Goal: Task Accomplishment & Management: Complete application form

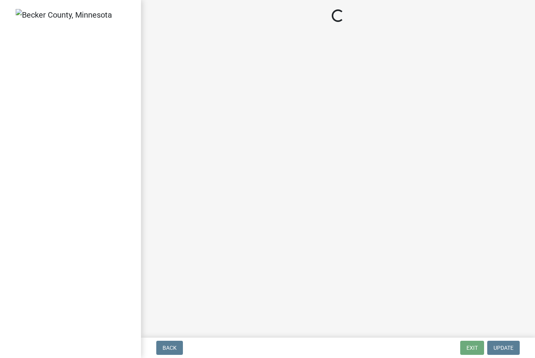
select select "d89fbfa0-1150-4954-b91c-9d482c9530a3"
select select "b56a4575-9846-47cf-8067-c59a4853da22"
select select "12f785fb-c378-4b18-841c-21c73dc99083"
select select "e8ab2dc3-aa3f-46f3-9b4a-37eb25ad84af"
select select "27b2a8b4-abf6-463e-8c0c-7c5d2b4fe26f"
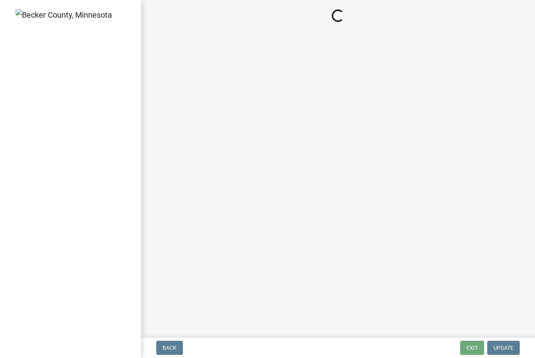
select select "28f6c7b2-2b88-4425-ae15-f67110f778a7"
select select "d61e3758-d187-40af-a435-5e09c3f3d509"
select select "c8b8ea71-7088-4e87-a493-7bc88cc2835b"
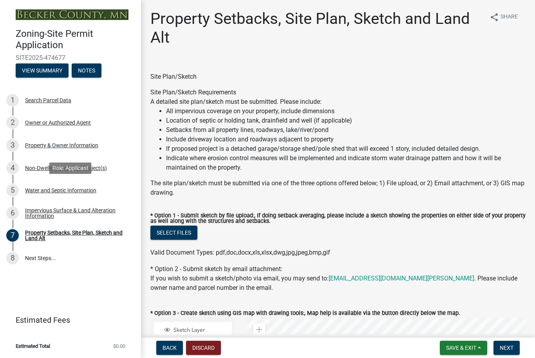
click at [76, 188] on div "Water and Septic Information" at bounding box center [60, 190] width 71 height 5
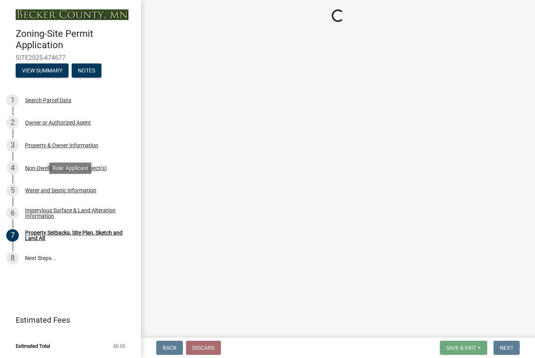
select select "9c51a48b-0bee-4836-8d5c-beab6e77ad2a"
select select "25b8aef2-9eed-4c0f-8836-08d4b8d082b1"
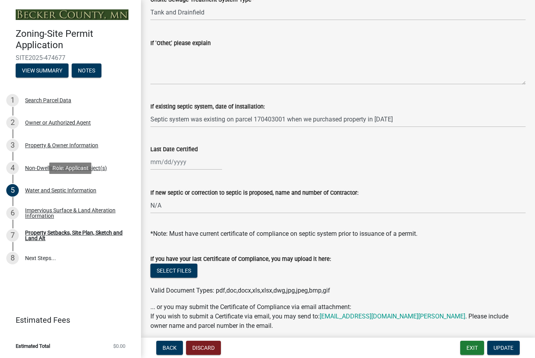
scroll to position [196, 0]
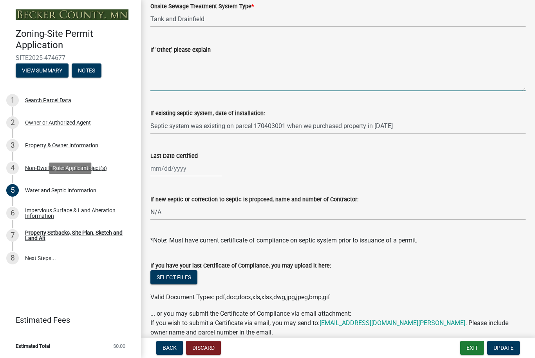
click at [211, 81] on textarea "If 'Other,' please explain" at bounding box center [337, 72] width 375 height 37
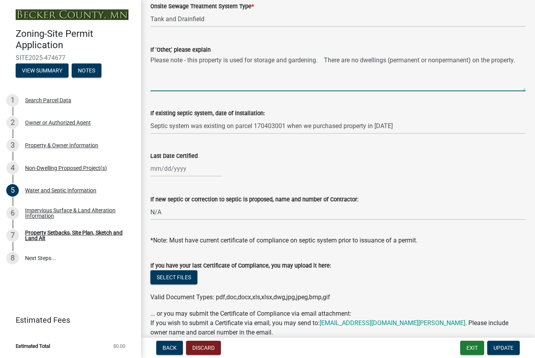
type textarea "Please note - this property is used for storage and gardening. There are no dwe…"
click at [430, 127] on input "Septic system was existing on parcel 170403001 when we purchased property in [D…" at bounding box center [337, 126] width 375 height 16
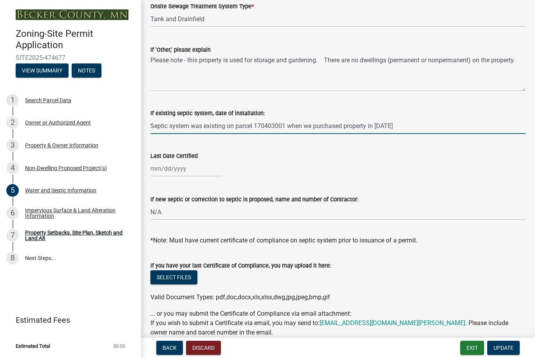
click at [225, 126] on input "Septic system was existing on parcel 170403001 when we purchased property in [D…" at bounding box center [337, 126] width 375 height 16
click at [408, 126] on input "Septic system is on parcel 170403001 when we purchased property in [DATE]" at bounding box center [337, 126] width 375 height 16
click at [148, 130] on div "If existing septic system, date of installation: Septic system is on parcel 170…" at bounding box center [338, 116] width 387 height 36
click at [153, 125] on input "Septic system is on parcel 170403001" at bounding box center [337, 126] width 375 height 16
click at [241, 127] on input "[DATE] - Septic system is on parcel 170403001" at bounding box center [337, 126] width 375 height 16
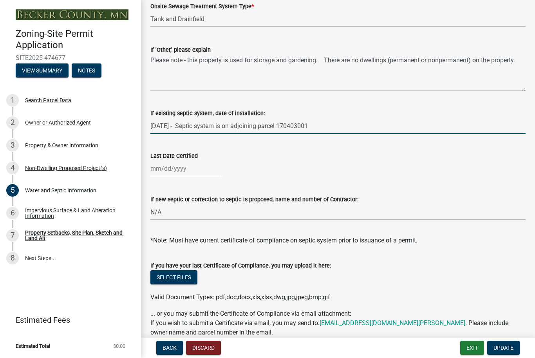
click at [360, 124] on input "[DATE] - Septic system is on adjoining parcel 170403001" at bounding box center [337, 126] width 375 height 16
click at [317, 126] on input "[DATE] - Septic system is on adjoining parcel 170403001 owned by [PERSON_NAME]" at bounding box center [337, 126] width 375 height 16
type input "[DATE] - Septic system is on adjoining parcel 170403001 also owned by [PERSON_N…"
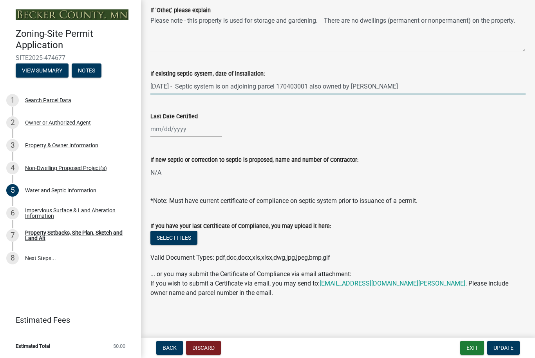
scroll to position [235, 0]
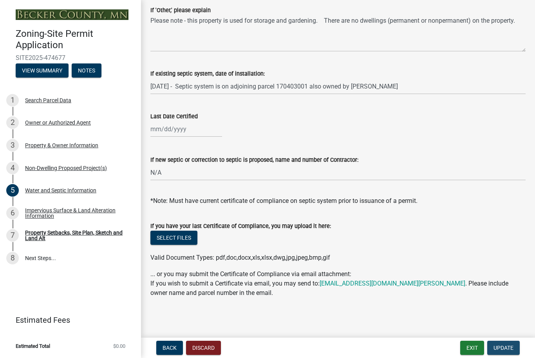
click at [510, 346] on span "Update" at bounding box center [503, 348] width 20 height 6
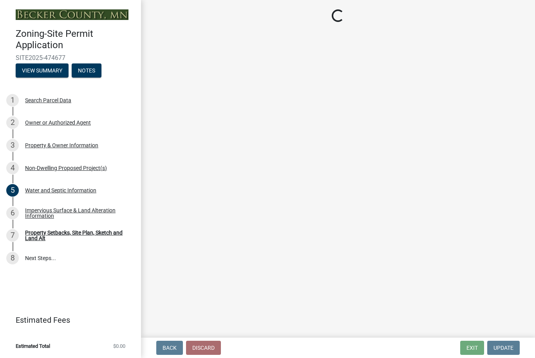
select select "d89fbfa0-1150-4954-b91c-9d482c9530a3"
select select "b56a4575-9846-47cf-8067-c59a4853da22"
select select "12f785fb-c378-4b18-841c-21c73dc99083"
select select "e8ab2dc3-aa3f-46f3-9b4a-37eb25ad84af"
select select "27b2a8b4-abf6-463e-8c0c-7c5d2b4fe26f"
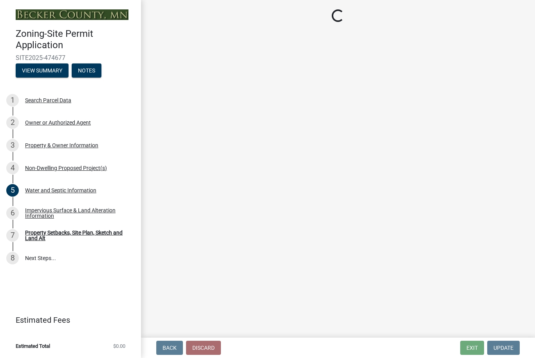
select select "28f6c7b2-2b88-4425-ae15-f67110f778a7"
select select "d61e3758-d187-40af-a435-5e09c3f3d509"
select select "c8b8ea71-7088-4e87-a493-7bc88cc2835b"
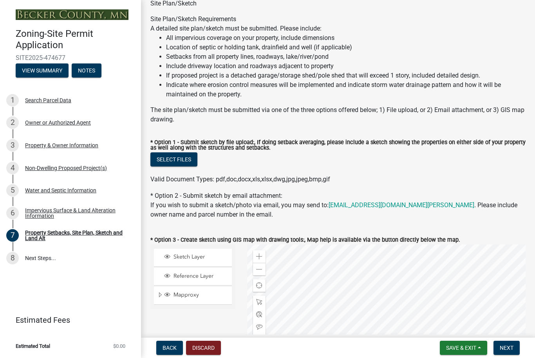
scroll to position [73, 0]
click at [180, 161] on button "Select files" at bounding box center [173, 160] width 47 height 14
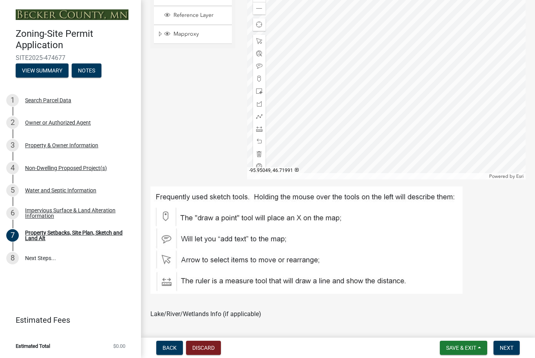
scroll to position [363, 0]
click at [167, 217] on img at bounding box center [306, 239] width 312 height 107
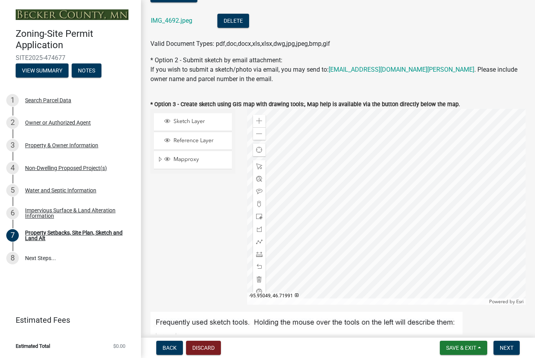
scroll to position [232, 0]
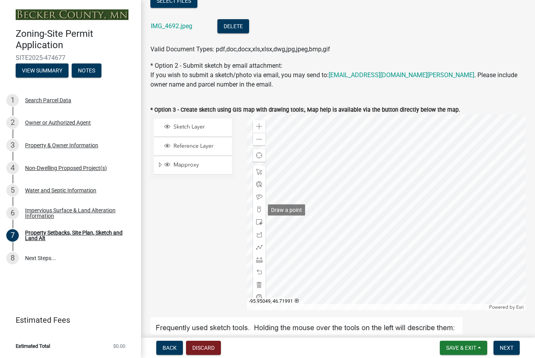
click at [259, 209] on span at bounding box center [259, 209] width 6 height 6
click at [472, 351] on button "Save & Exit" at bounding box center [463, 348] width 47 height 14
click at [464, 305] on button "Save" at bounding box center [456, 308] width 63 height 19
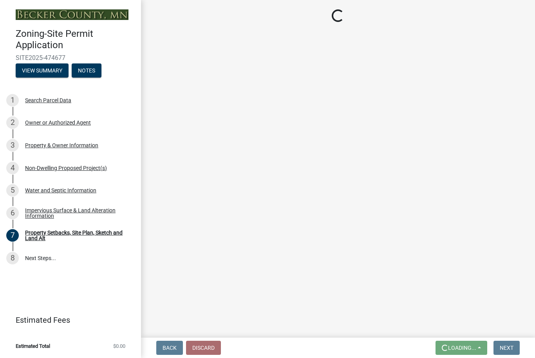
scroll to position [0, 0]
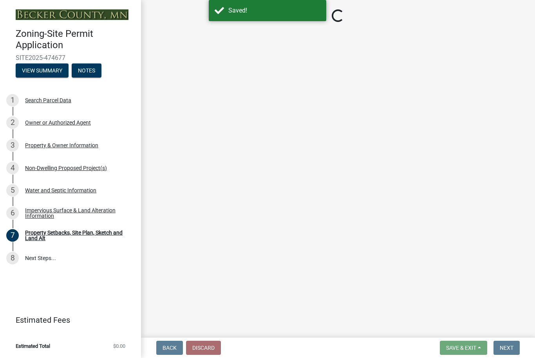
select select "d89fbfa0-1150-4954-b91c-9d482c9530a3"
select select "b56a4575-9846-47cf-8067-c59a4853da22"
select select "12f785fb-c378-4b18-841c-21c73dc99083"
select select "e8ab2dc3-aa3f-46f3-9b4a-37eb25ad84af"
select select "27b2a8b4-abf6-463e-8c0c-7c5d2b4fe26f"
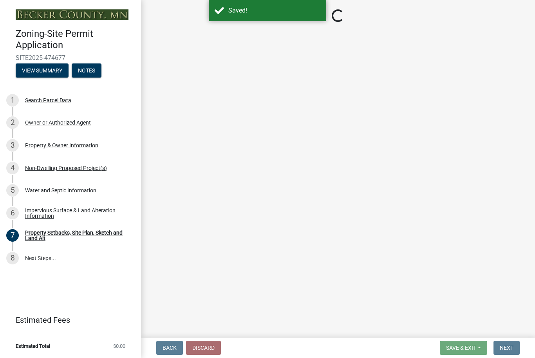
select select "28f6c7b2-2b88-4425-ae15-f67110f778a7"
select select "d61e3758-d187-40af-a435-5e09c3f3d509"
select select "c8b8ea71-7088-4e87-a493-7bc88cc2835b"
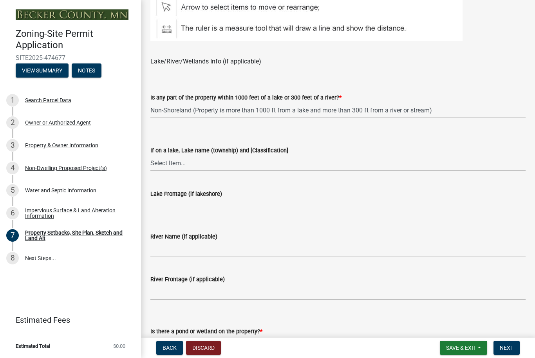
scroll to position [614, 0]
click at [169, 167] on select "Select Item... [GEOGRAPHIC_DATA] is not listed below [GEOGRAPHIC_DATA] ([GEOGRA…" at bounding box center [337, 164] width 375 height 16
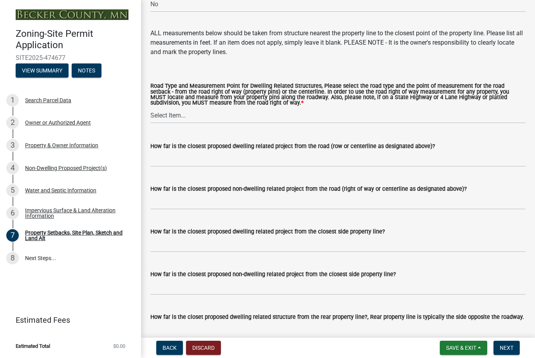
scroll to position [1533, 0]
click at [177, 112] on select "Select Item... Private Easement - Right of Way Private Easement - Centerline Pu…" at bounding box center [337, 115] width 375 height 16
select select "d6c1d38b-8561-4345-845e-72dfbb0578a1"
click at [296, 160] on input "How far is the closest proposed dwelling related project from the road (row or …" at bounding box center [337, 158] width 375 height 16
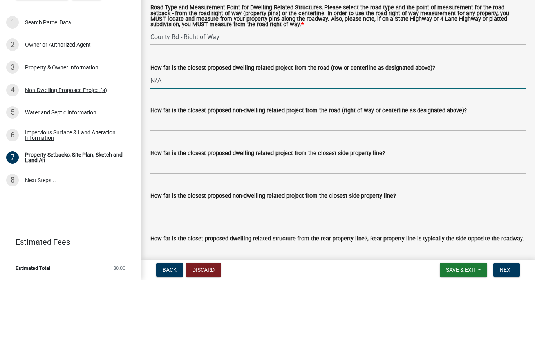
click at [157, 150] on input "N/A" at bounding box center [337, 158] width 375 height 16
type input "N/A"
click at [249, 193] on input "How far is the closest proposed non-dwelling related project from the road (rig…" at bounding box center [337, 201] width 375 height 16
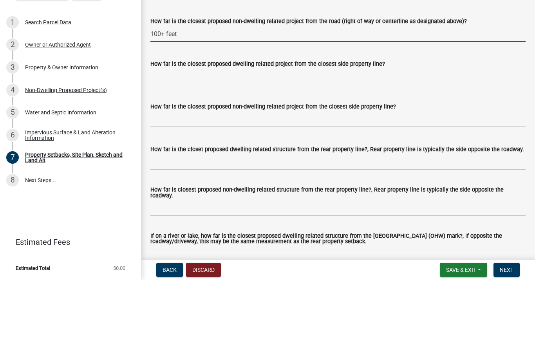
scroll to position [1605, 0]
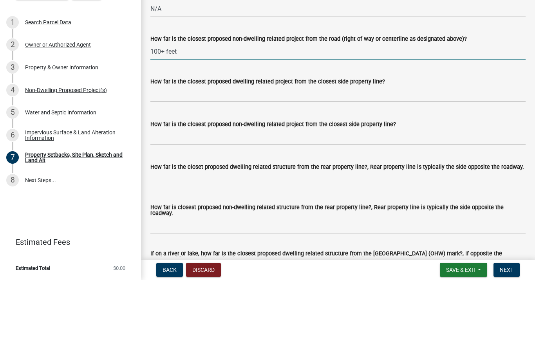
type input "100+ feet"
click at [275, 164] on input "How far is the closest proposed dwelling related project from the closest side …" at bounding box center [337, 172] width 375 height 16
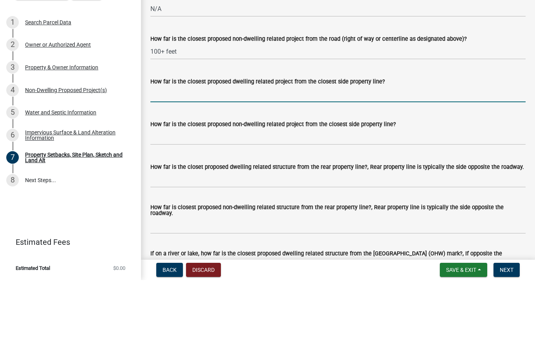
paste input "N/A"
type input "N/A"
click at [258, 207] on input "How far is the closest proposed non-dwelling related project from the closest s…" at bounding box center [337, 215] width 375 height 16
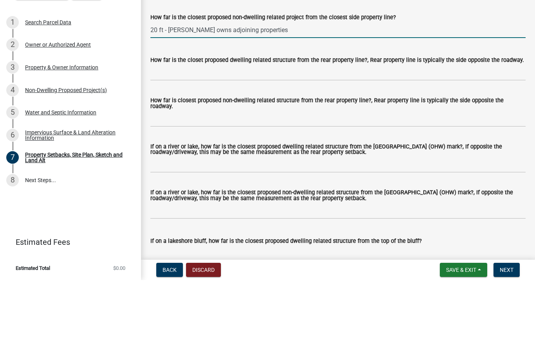
scroll to position [1712, 0]
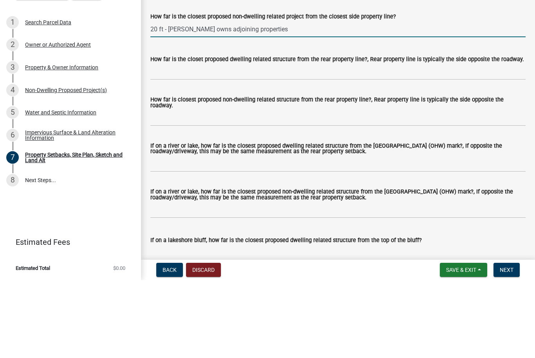
type input "20 ft - [PERSON_NAME] owns adjoining properties"
click at [180, 142] on input "How far is the closet proposed dwelling related structure from the rear propert…" at bounding box center [337, 150] width 375 height 16
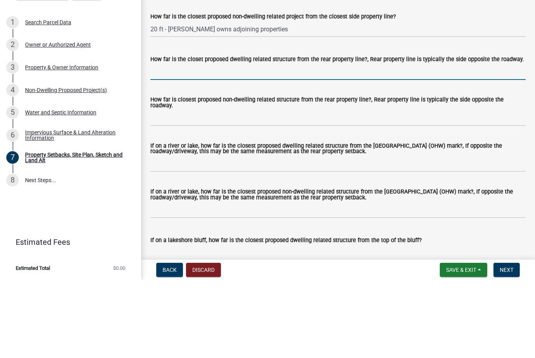
click at [164, 142] on input "How far is the closet proposed dwelling related structure from the rear propert…" at bounding box center [337, 150] width 375 height 16
paste input "N/A"
type input "N/A"
click at [194, 188] on input "How far is closest proposed non-dwelling related structure from the rear proper…" at bounding box center [337, 196] width 375 height 16
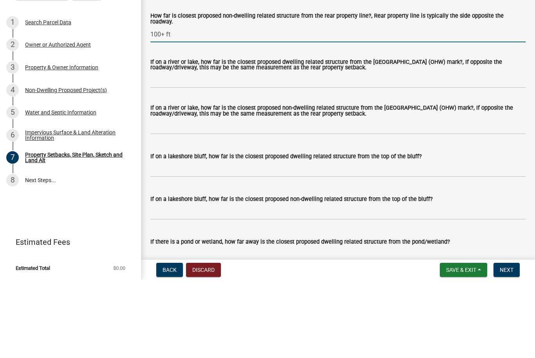
scroll to position [1783, 0]
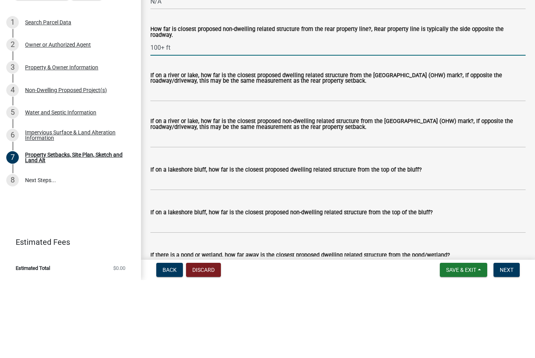
type input "100+ ft"
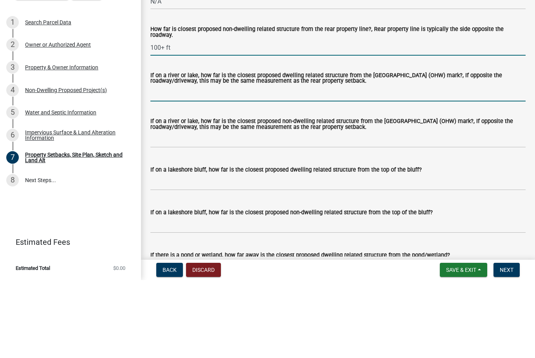
click at [165, 163] on input "If on a river or lake, how far is the closest proposed dwelling related structu…" at bounding box center [337, 171] width 375 height 16
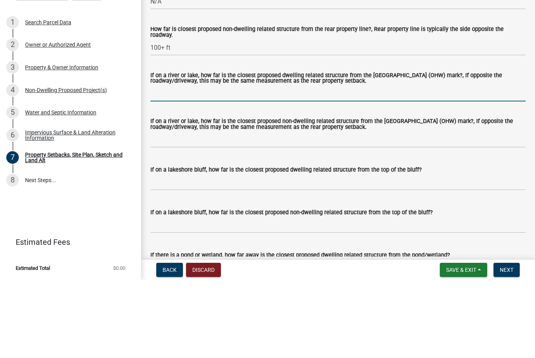
click at [171, 163] on input "If on a river or lake, how far is the closest proposed dwelling related structu…" at bounding box center [337, 171] width 375 height 16
paste input "N/A"
type input "N/A"
click at [168, 210] on input "If on a river or lake, how far is the closest proposed non-dwelling related str…" at bounding box center [337, 218] width 375 height 16
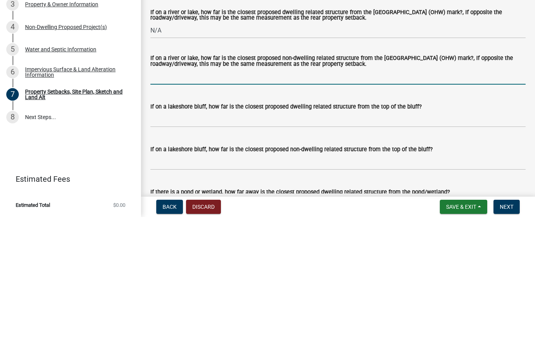
click at [157, 210] on input "If on a river or lake, how far is the closest proposed non-dwelling related str…" at bounding box center [337, 218] width 375 height 16
paste input "N/A"
type input "N/A"
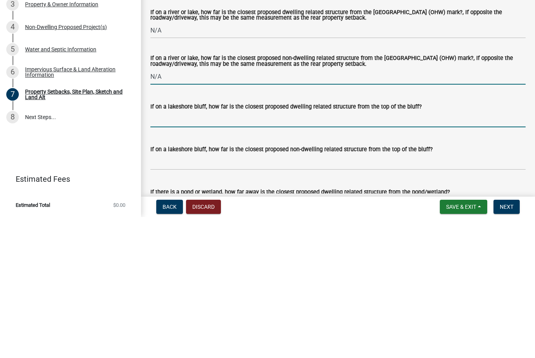
click at [163, 252] on input "If on a lakeshore bluff, how far is the closest proposed dwelling related struc…" at bounding box center [337, 260] width 375 height 16
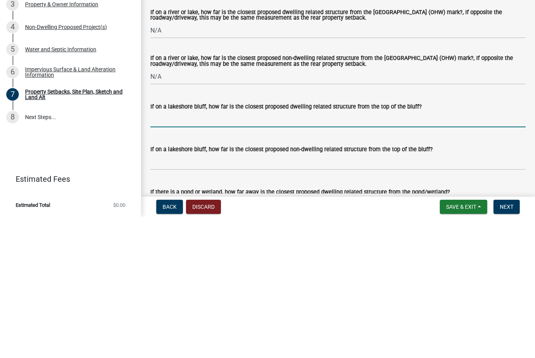
click at [163, 252] on input "If on a lakeshore bluff, how far is the closest proposed dwelling related struc…" at bounding box center [337, 260] width 375 height 16
paste input "N/A"
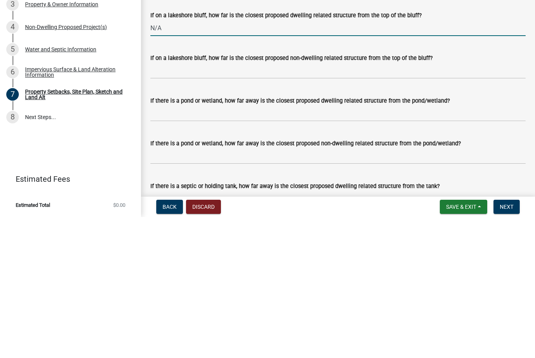
scroll to position [1874, 0]
type input "N/A"
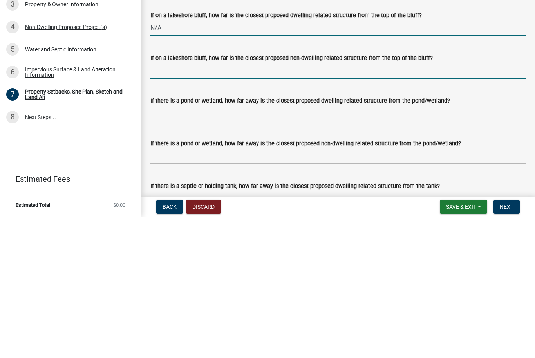
click at [171, 204] on input "If on a lakeshore bluff, how far is the closest proposed non-dwelling related s…" at bounding box center [337, 212] width 375 height 16
click at [157, 204] on input "If on a lakeshore bluff, how far is the closest proposed non-dwelling related s…" at bounding box center [337, 212] width 375 height 16
paste input "N/A"
type input "N/A"
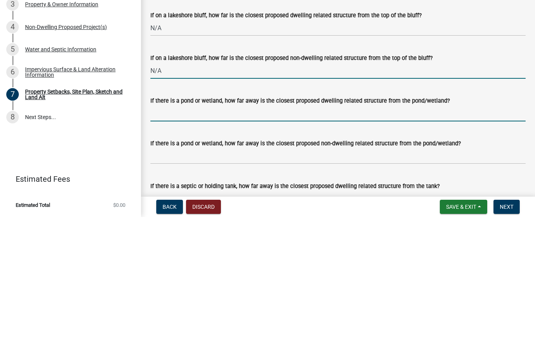
click at [161, 246] on input "If there is a pond or wetland, how far away is the closest proposed dwelling re…" at bounding box center [337, 254] width 375 height 16
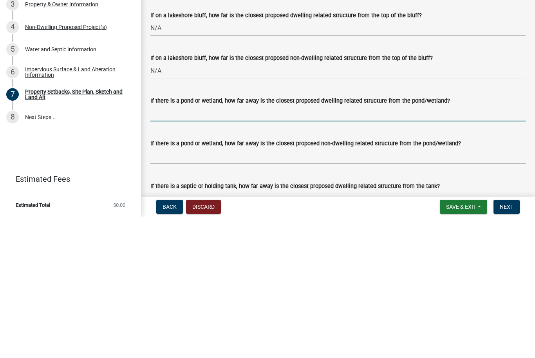
click at [157, 246] on input "If there is a pond or wetland, how far away is the closest proposed dwelling re…" at bounding box center [337, 254] width 375 height 16
paste input "N/A"
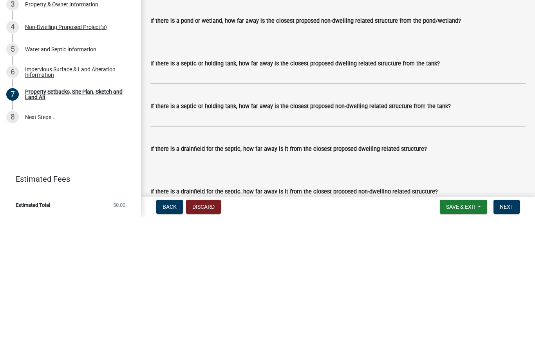
scroll to position [1997, 0]
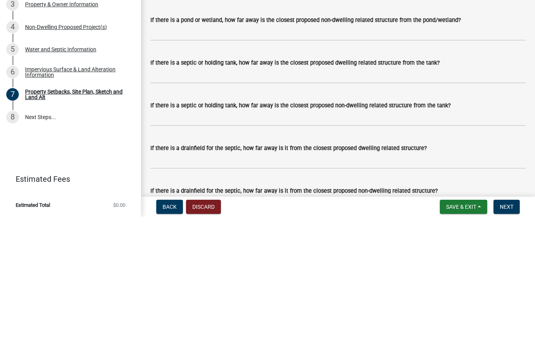
type input "N/A"
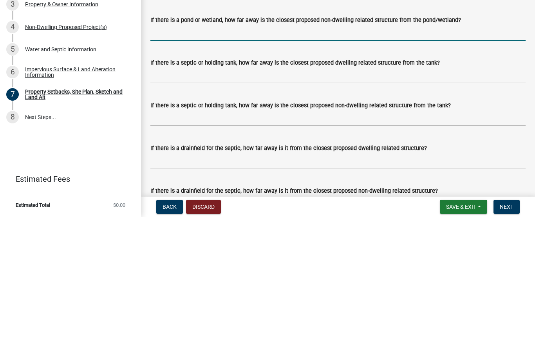
click at [161, 166] on input "If there is a pond or wetland, how far away is the closest proposed non-dwellin…" at bounding box center [337, 174] width 375 height 16
paste input "N/A"
type input "N/A"
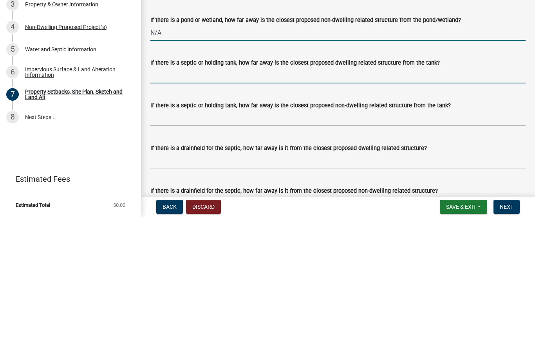
click at [181, 208] on input "If there is a septic or holding tank, how far away is the closest proposed dwel…" at bounding box center [337, 216] width 375 height 16
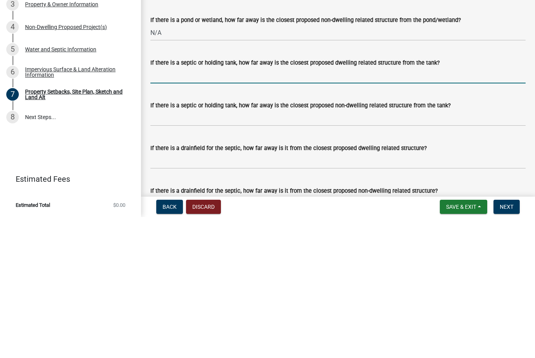
paste input "N/A"
type input "N/A"
click at [194, 251] on input "If there is a septic or holding tank, how far away is the closest proposed non-…" at bounding box center [337, 259] width 375 height 16
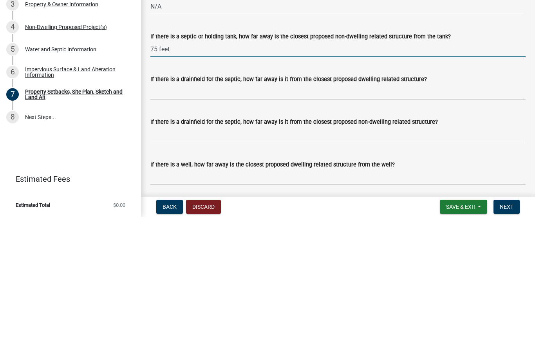
scroll to position [2066, 0]
type input "75 feet"
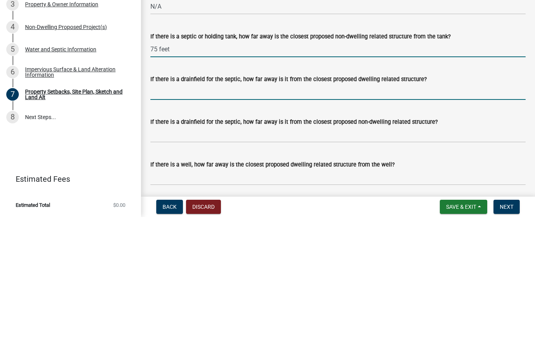
click at [189, 225] on input "If there is a drainfield for the septic, how far away is it from the closest pr…" at bounding box center [337, 233] width 375 height 16
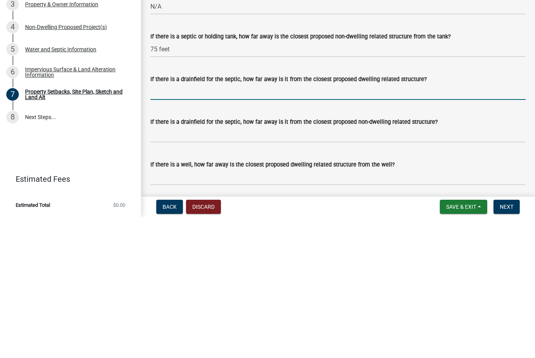
paste input "N/A"
type input "N/A"
click at [190, 267] on input "If there is a drainfield for the septic, how far away is it from the closest pr…" at bounding box center [337, 275] width 375 height 16
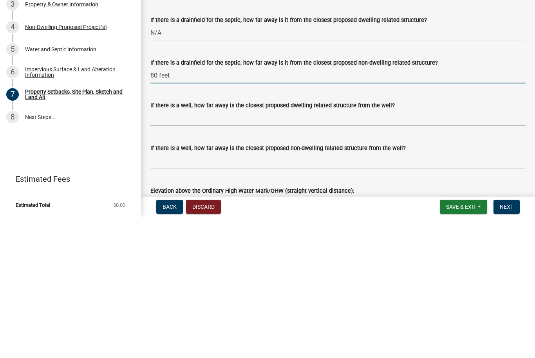
scroll to position [2126, 0]
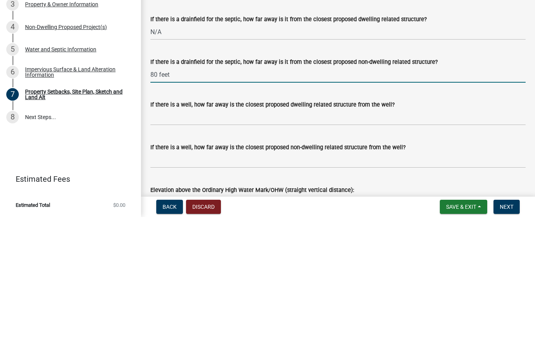
type input "80 feet"
click at [170, 250] on input "If there is a well, how far away is the closest proposed dwelling related struc…" at bounding box center [337, 258] width 375 height 16
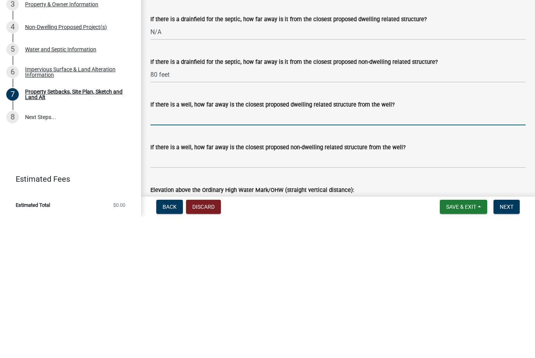
paste input "N/A"
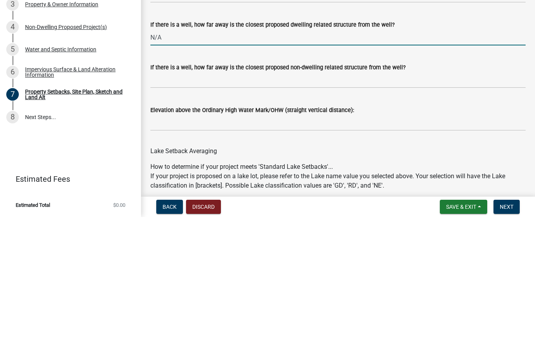
scroll to position [2206, 0]
type input "N/A"
click at [305, 213] on input "If there is a well, how far away is the closest proposed non-dwelling related s…" at bounding box center [337, 221] width 375 height 16
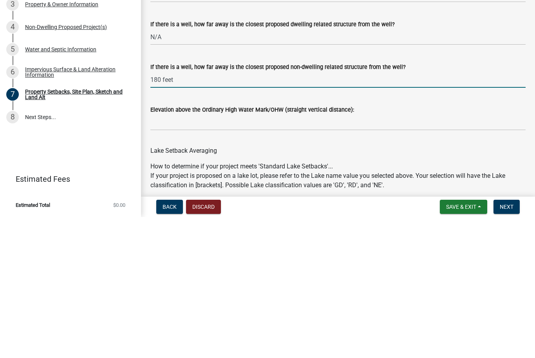
type input "180 feet"
click at [182, 255] on input "Elevation above the Ordinary High Water Mark/OHW (straight vertical distance):" at bounding box center [337, 263] width 375 height 16
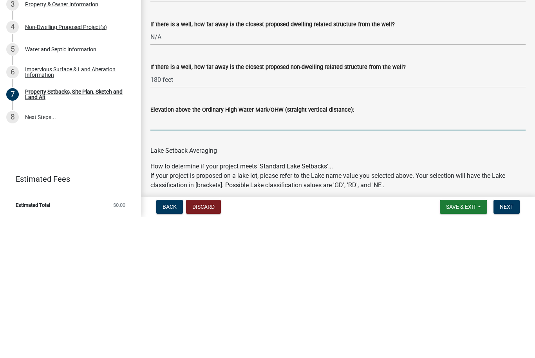
paste input "N/A"
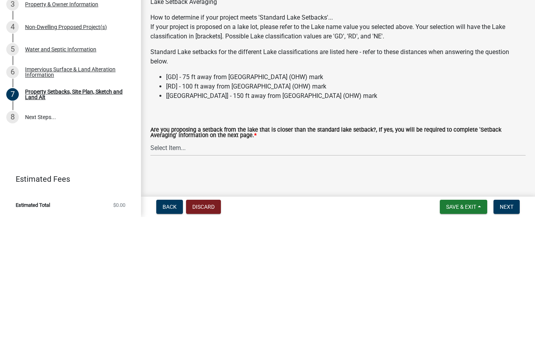
scroll to position [2360, 0]
type input "N/A"
click at [181, 281] on select "Select Item... Yes No N/A" at bounding box center [337, 289] width 375 height 16
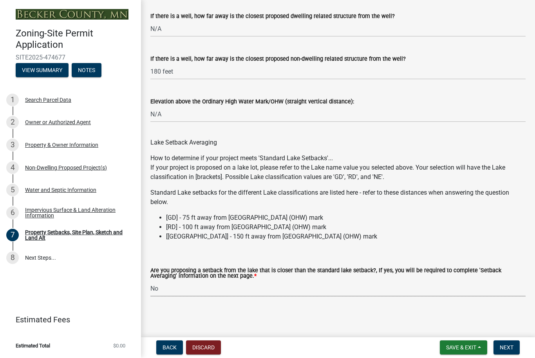
select select "19d13e65-c93d-443e-910a-7a17299544cc"
click at [473, 351] on span "Save & Exit" at bounding box center [461, 348] width 30 height 6
click at [460, 305] on button "Save" at bounding box center [456, 308] width 63 height 19
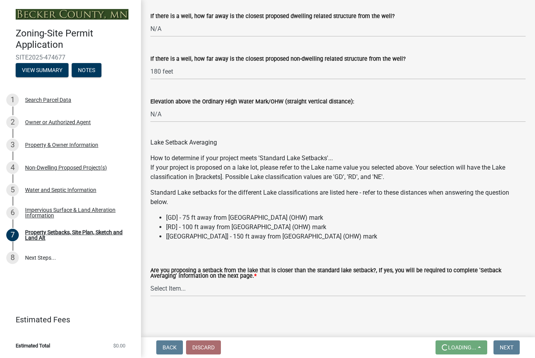
scroll to position [0, 0]
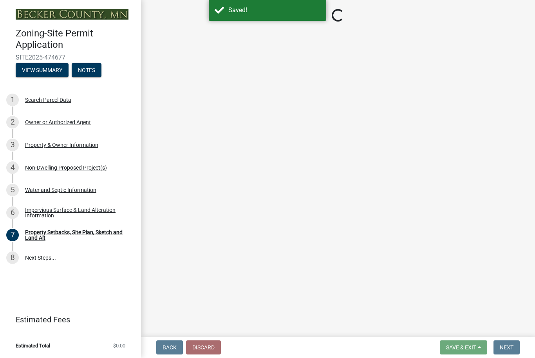
select select "d89fbfa0-1150-4954-b91c-9d482c9530a3"
select select "b56a4575-9846-47cf-8067-c59a4853da22"
select select "12f785fb-c378-4b18-841c-21c73dc99083"
select select "e8ab2dc3-aa3f-46f3-9b4a-37eb25ad84af"
select select "27b2a8b4-abf6-463e-8c0c-7c5d2b4fe26f"
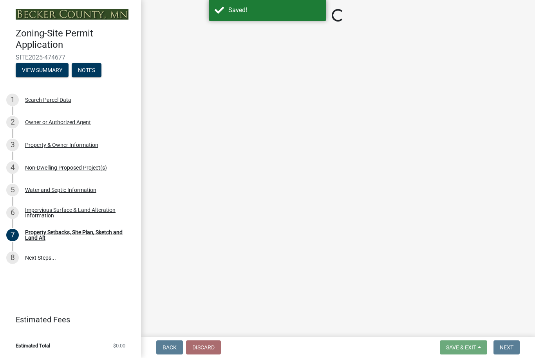
select select "28f6c7b2-2b88-4425-ae15-f67110f778a7"
select select "d61e3758-d187-40af-a435-5e09c3f3d509"
select select "c8b8ea71-7088-4e87-a493-7bc88cc2835b"
select select "d6c1d38b-8561-4345-845e-72dfbb0578a1"
select select "19d13e65-c93d-443e-910a-7a17299544cc"
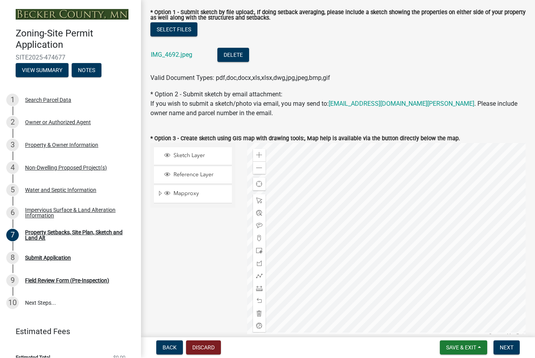
scroll to position [204, 0]
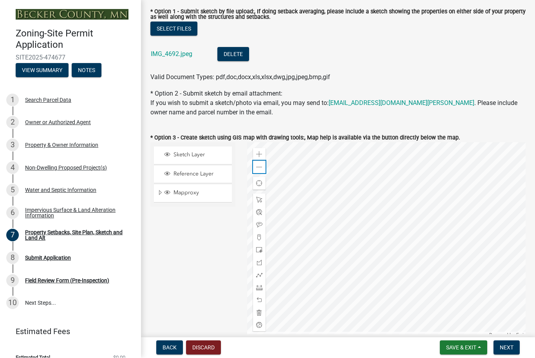
click at [257, 170] on span at bounding box center [259, 167] width 6 height 6
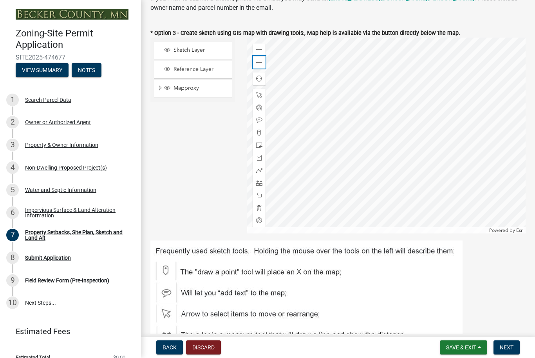
scroll to position [296, 0]
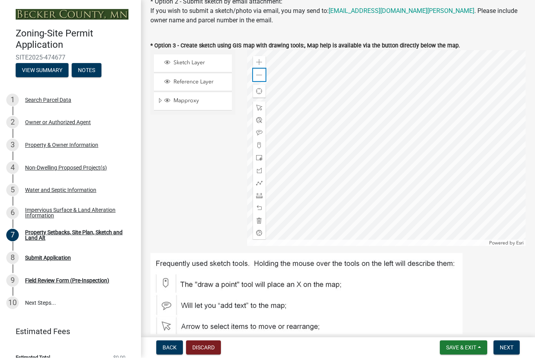
click at [259, 74] on span at bounding box center [259, 75] width 6 height 6
click at [260, 75] on span at bounding box center [259, 75] width 6 height 6
click at [258, 78] on span at bounding box center [259, 75] width 6 height 6
click at [259, 75] on span at bounding box center [259, 75] width 6 height 6
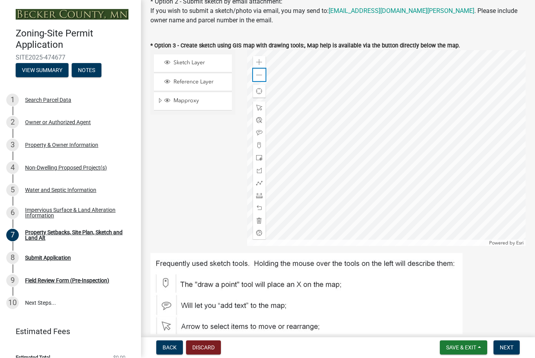
click at [264, 74] on div "Zoom out" at bounding box center [259, 75] width 13 height 13
click at [260, 74] on span at bounding box center [259, 75] width 6 height 6
click at [258, 76] on span at bounding box center [259, 75] width 6 height 6
click at [259, 60] on span at bounding box center [259, 63] width 6 height 6
click at [258, 60] on span at bounding box center [259, 63] width 6 height 6
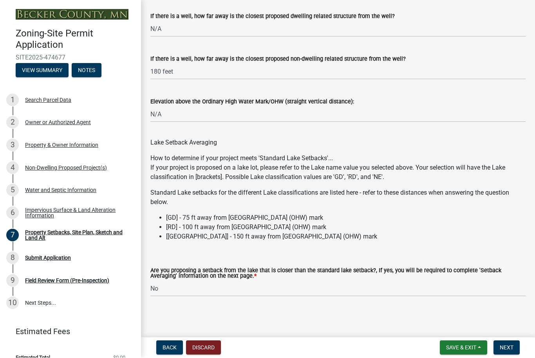
scroll to position [2360, 0]
click at [514, 351] on button "Next" at bounding box center [506, 348] width 26 height 14
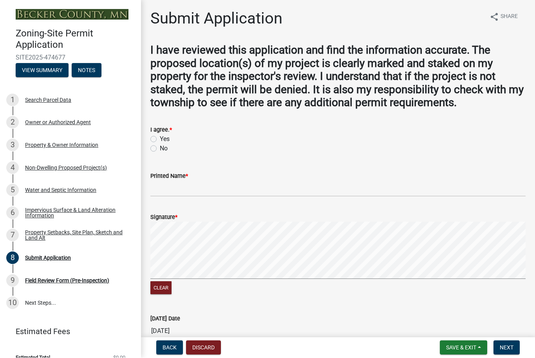
click at [160, 139] on label "Yes" at bounding box center [165, 139] width 10 height 9
click at [160, 139] on input "Yes" at bounding box center [162, 137] width 5 height 5
radio input "true"
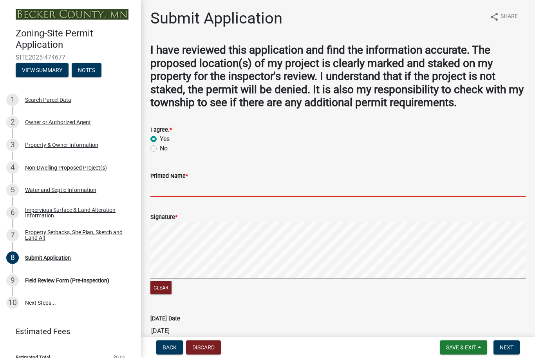
click at [208, 185] on input "Printed Name *" at bounding box center [337, 189] width 375 height 16
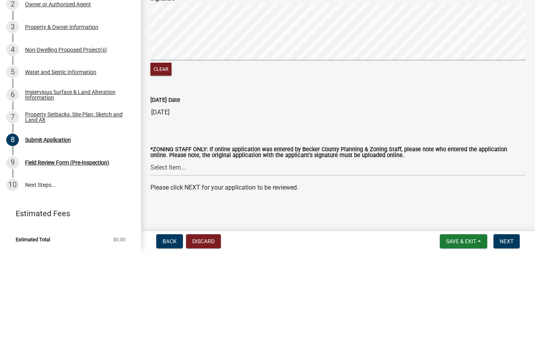
scroll to position [11, 0]
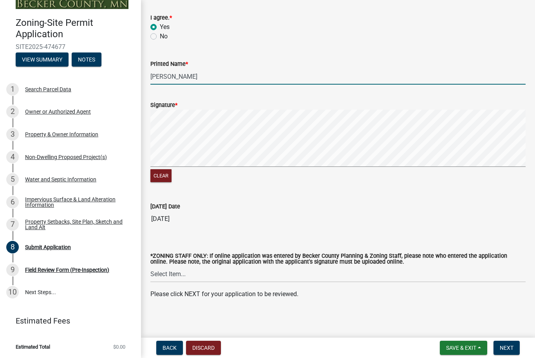
type input "[PERSON_NAME]"
click at [43, 56] on button "View Summary" at bounding box center [42, 59] width 53 height 14
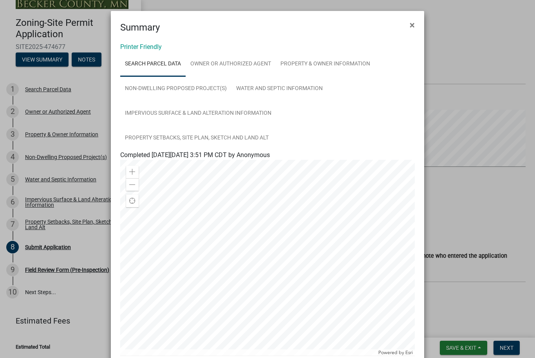
scroll to position [0, 0]
click at [253, 58] on link "Owner or Authorized Agent" at bounding box center [231, 64] width 90 height 25
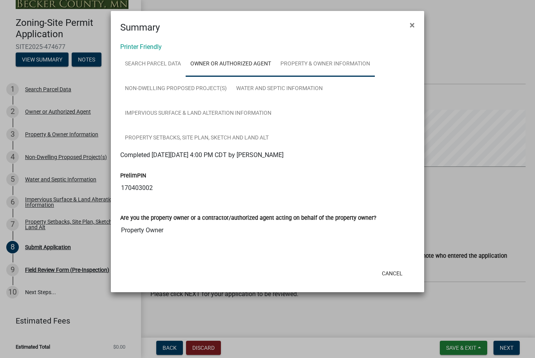
click at [322, 62] on link "Property & Owner Information" at bounding box center [325, 64] width 99 height 25
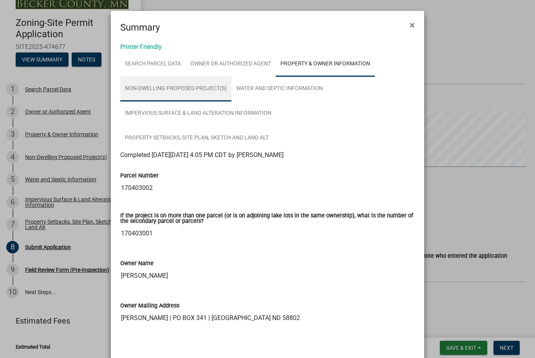
click at [188, 81] on link "Non-Dwelling Proposed Project(s)" at bounding box center [175, 88] width 111 height 25
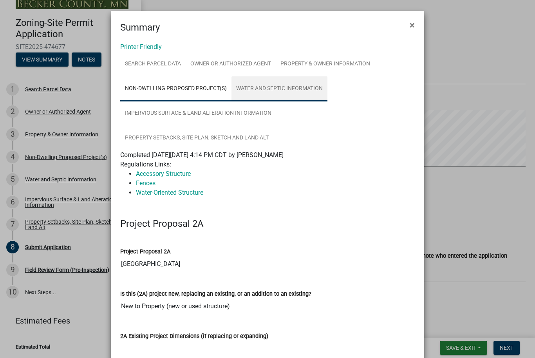
click at [298, 90] on link "Water and Septic Information" at bounding box center [279, 88] width 96 height 25
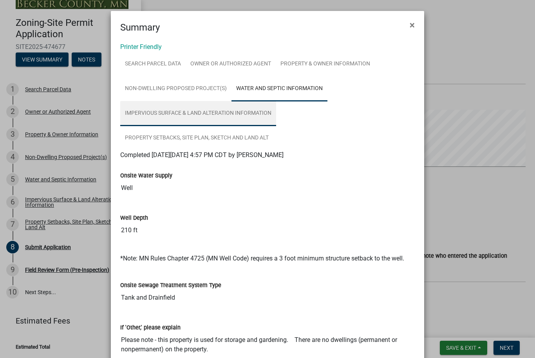
click at [186, 109] on link "Impervious Surface & Land Alteration Information" at bounding box center [198, 113] width 156 height 25
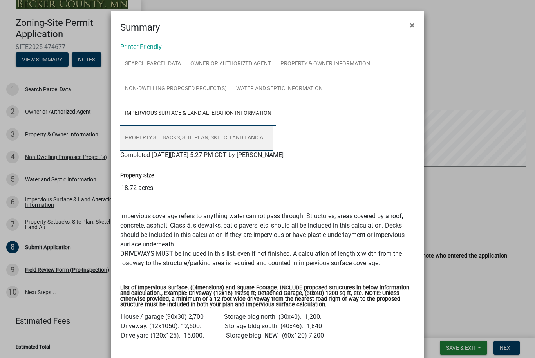
click at [253, 139] on link "Property Setbacks, Site Plan, Sketch and Land Alt" at bounding box center [196, 138] width 153 height 25
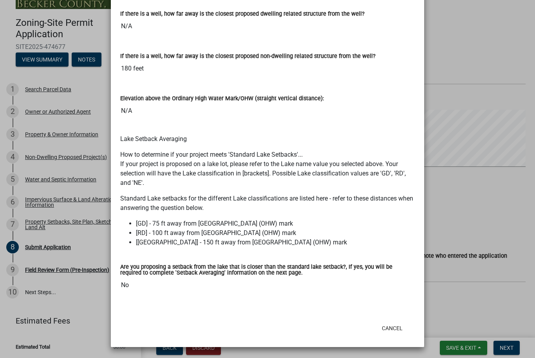
scroll to position [2370, 0]
click at [481, 168] on ngb-modal-window "Summary × Printer Friendly Search Parcel Data Owner or Authorized Agent Propert…" at bounding box center [267, 179] width 535 height 358
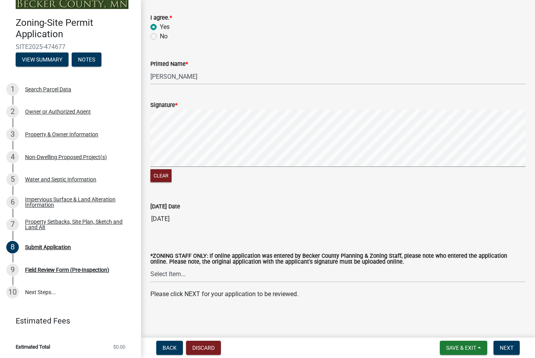
click at [163, 177] on button "Clear" at bounding box center [160, 175] width 21 height 13
click at [164, 174] on button "Clear" at bounding box center [160, 175] width 21 height 13
click at [167, 174] on button "Clear" at bounding box center [160, 175] width 21 height 13
click at [159, 175] on button "Clear" at bounding box center [160, 175] width 21 height 13
click at [160, 171] on button "Clear" at bounding box center [160, 175] width 21 height 13
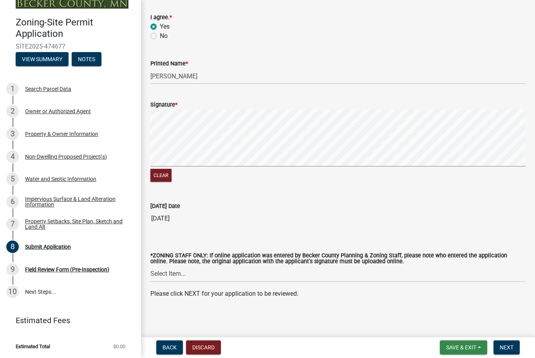
click at [477, 347] on button "Save & Exit" at bounding box center [463, 348] width 47 height 14
click at [455, 307] on button "Save" at bounding box center [456, 308] width 63 height 19
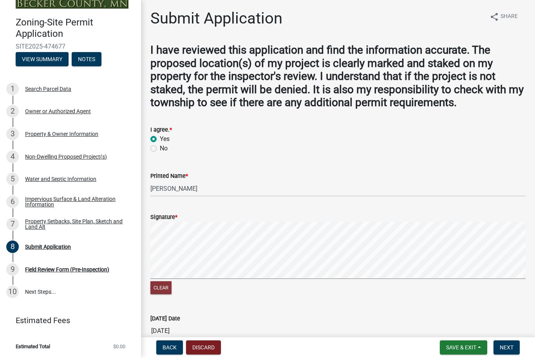
click at [165, 289] on button "Clear" at bounding box center [160, 288] width 21 height 13
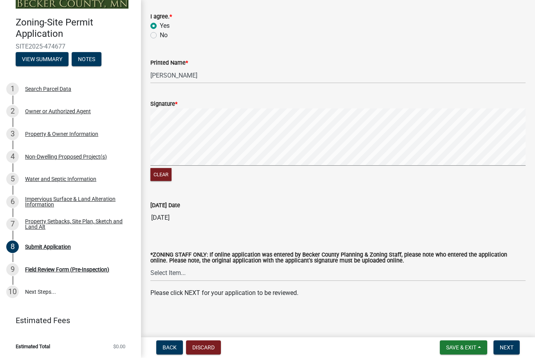
scroll to position [112, 0]
click at [163, 174] on button "Clear" at bounding box center [160, 175] width 21 height 13
click at [163, 177] on button "Clear" at bounding box center [160, 175] width 21 height 13
click at [168, 175] on button "Clear" at bounding box center [160, 175] width 21 height 13
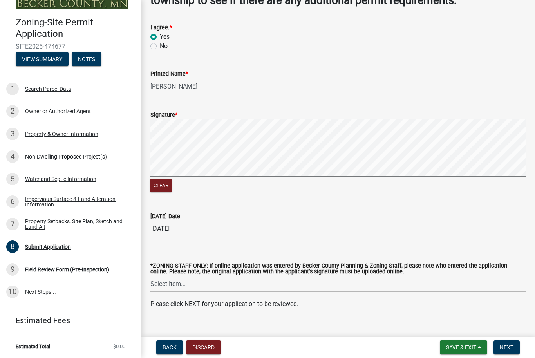
scroll to position [110, 0]
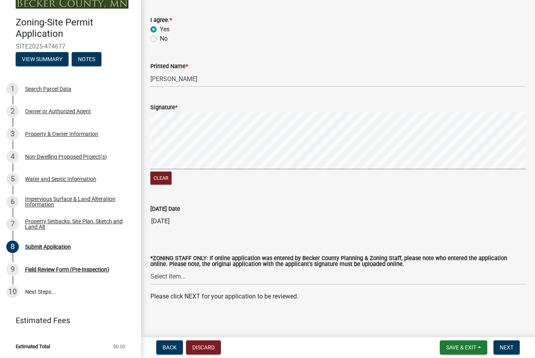
click at [508, 351] on span "Next" at bounding box center [507, 348] width 14 height 6
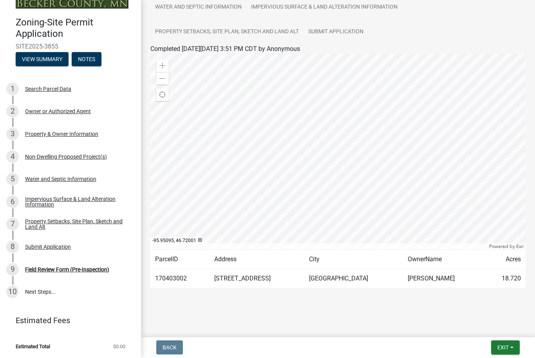
scroll to position [89, 0]
click at [499, 311] on main "Submitted Thank you for submitting your information. You may view the submitted…" at bounding box center [338, 167] width 394 height 334
click at [506, 351] on button "Exit" at bounding box center [505, 348] width 29 height 14
click at [481, 329] on button "Save & Exit" at bounding box center [488, 327] width 63 height 19
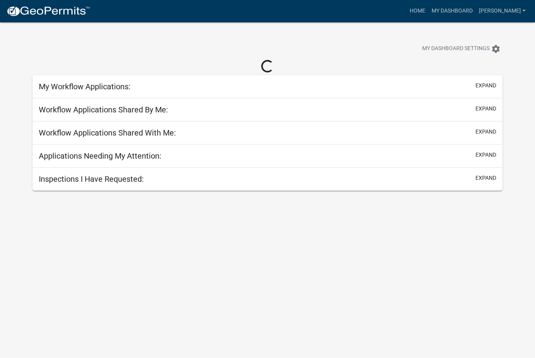
scroll to position [0, 0]
